Goal: Task Accomplishment & Management: Use online tool/utility

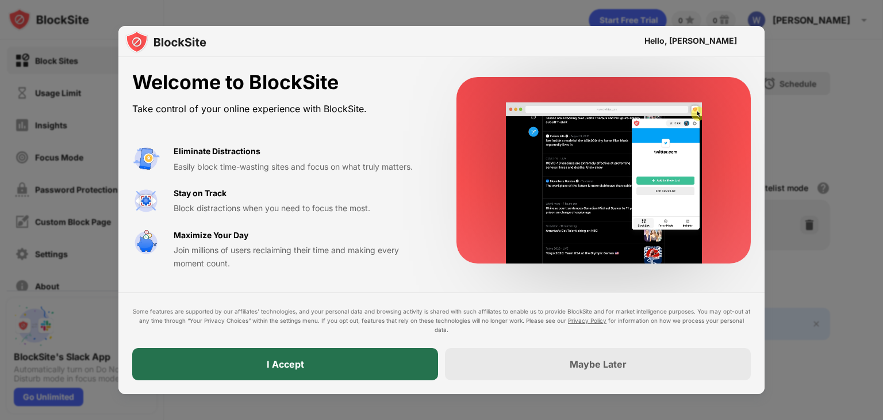
click at [201, 357] on div "I Accept" at bounding box center [285, 364] width 306 height 32
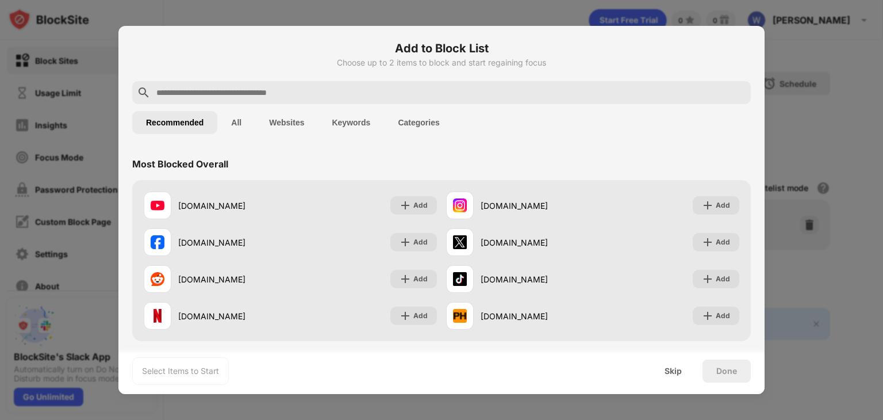
click at [263, 94] on input "text" at bounding box center [450, 93] width 591 height 14
paste input "**********"
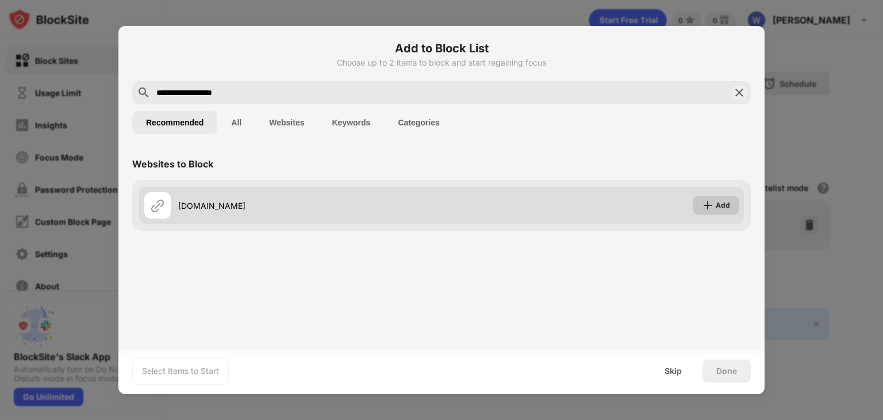
type input "**********"
click at [726, 207] on div "Add" at bounding box center [723, 206] width 14 height 12
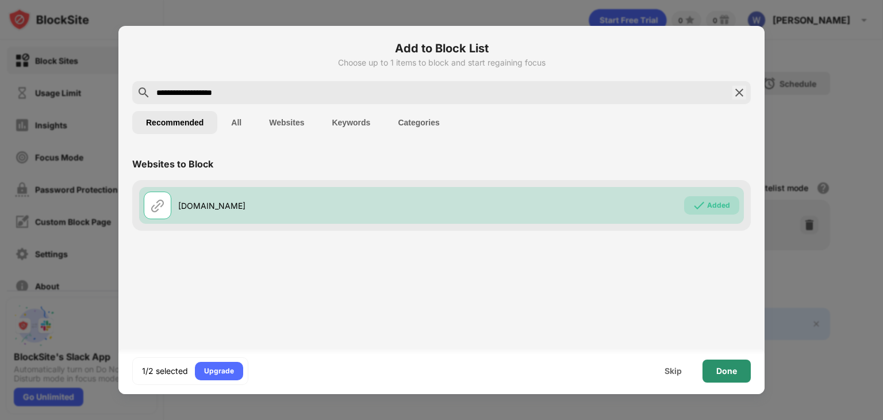
click at [727, 376] on div "Done" at bounding box center [727, 370] width 48 height 23
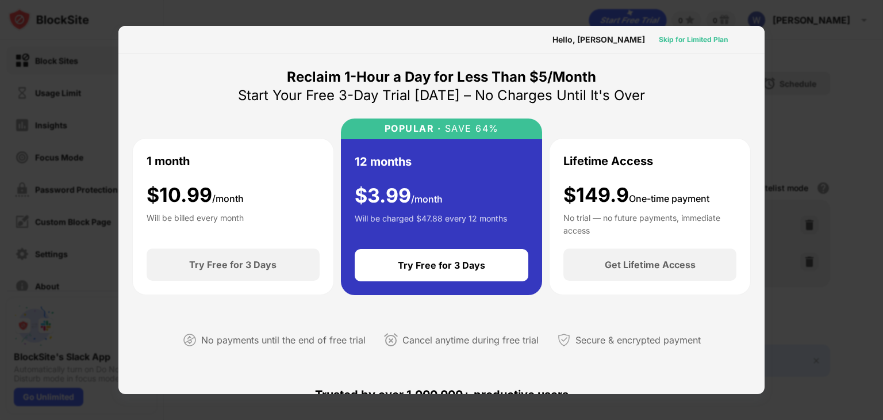
click at [681, 42] on div "Skip for Limited Plan" at bounding box center [693, 40] width 69 height 12
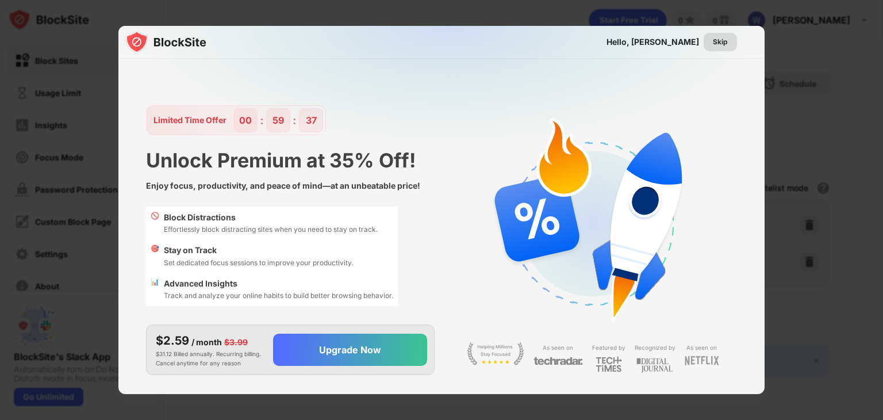
click at [722, 43] on div "Skip" at bounding box center [720, 42] width 15 height 12
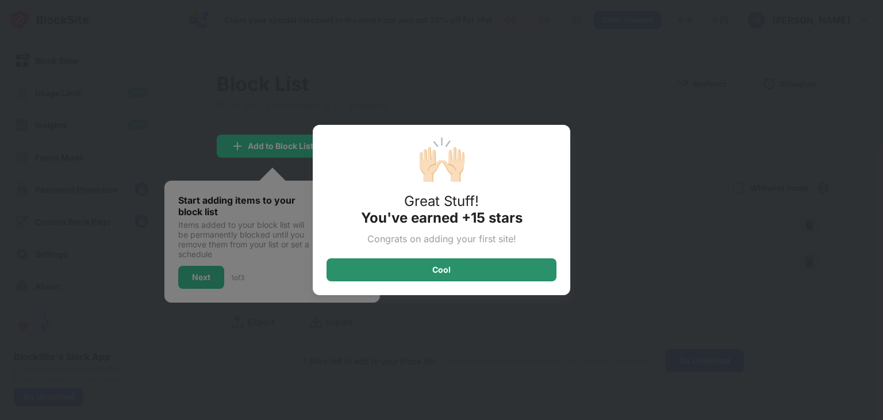
click at [399, 270] on div "Cool" at bounding box center [442, 269] width 230 height 23
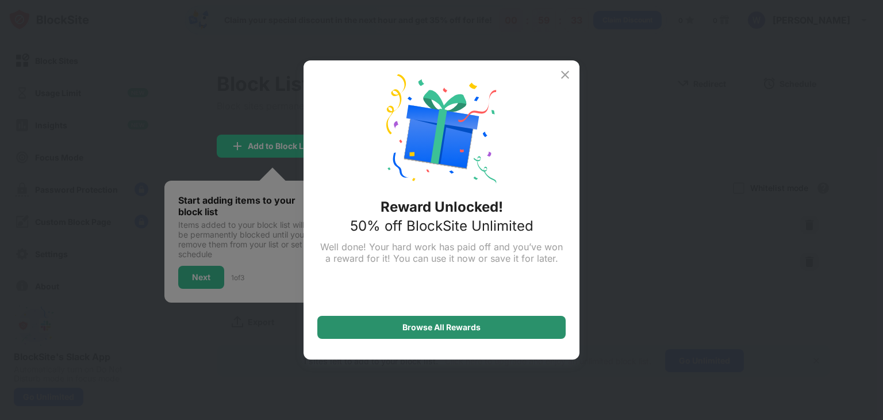
drag, startPoint x: 408, startPoint y: 330, endPoint x: 395, endPoint y: 330, distance: 12.7
click at [407, 330] on div "Browse All Rewards" at bounding box center [442, 327] width 78 height 9
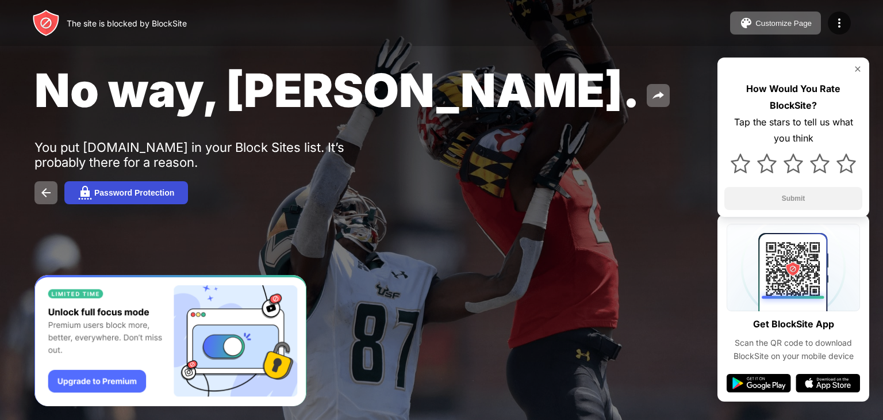
click at [97, 197] on div "Password Protection" at bounding box center [134, 192] width 80 height 9
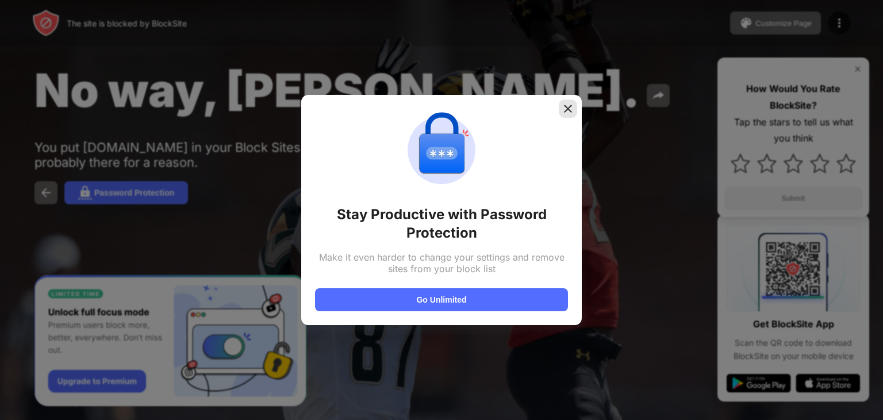
click at [570, 106] on img at bounding box center [568, 109] width 12 height 12
